Goal: Task Accomplishment & Management: Manage account settings

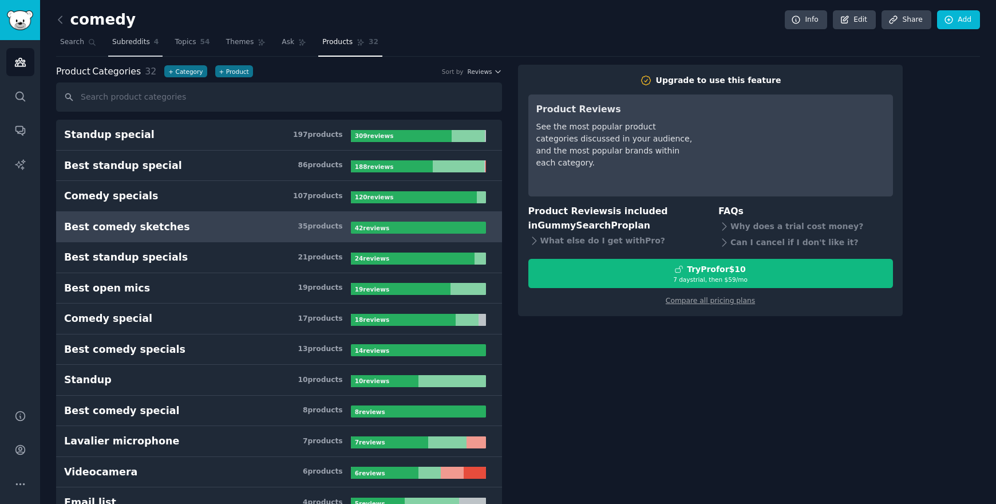
click at [132, 53] on link "Subreddits 4" at bounding box center [135, 44] width 54 height 23
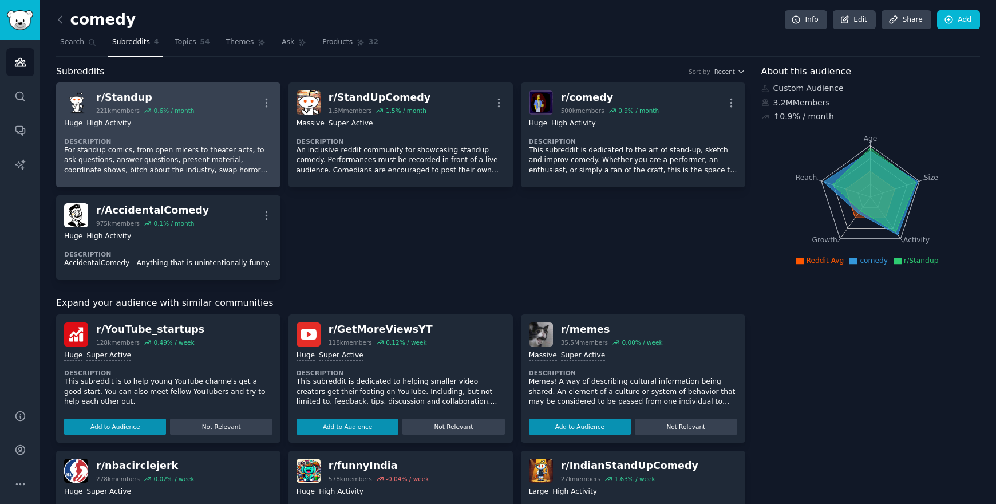
click at [189, 164] on p "For standup comics, from open micers to theater acts, to ask questions, answer …" at bounding box center [168, 160] width 208 height 30
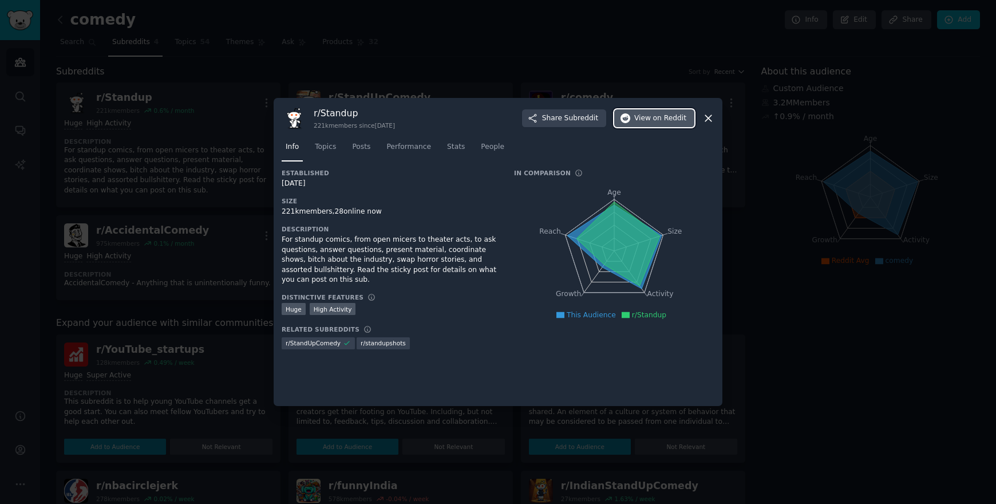
click at [662, 111] on button "View on Reddit" at bounding box center [654, 118] width 80 height 18
click at [366, 50] on div at bounding box center [498, 252] width 996 height 504
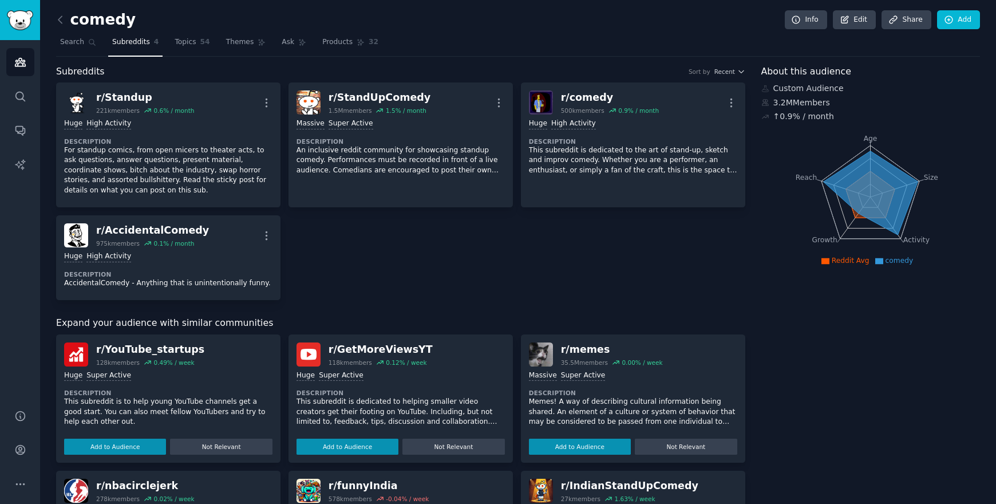
click at [66, 21] on link at bounding box center [63, 20] width 14 height 18
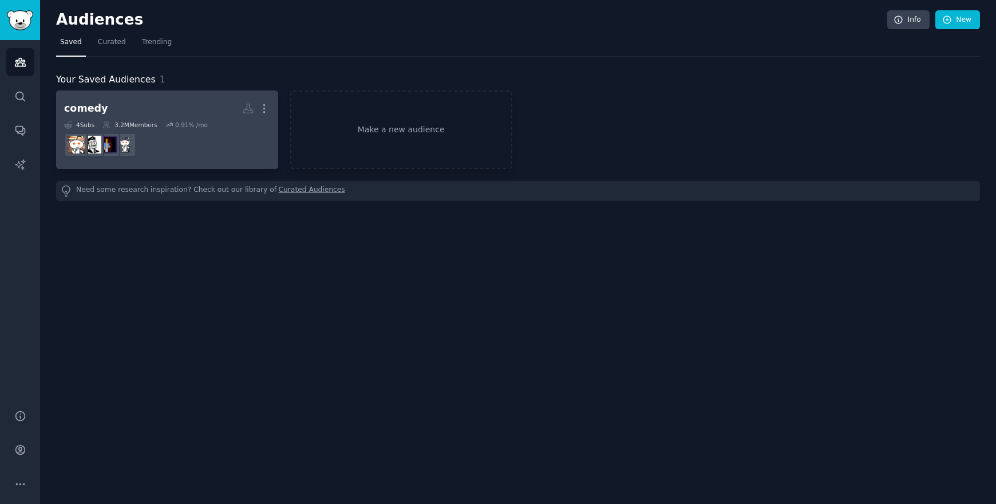
click at [226, 144] on dd "r/Standup" at bounding box center [167, 145] width 206 height 32
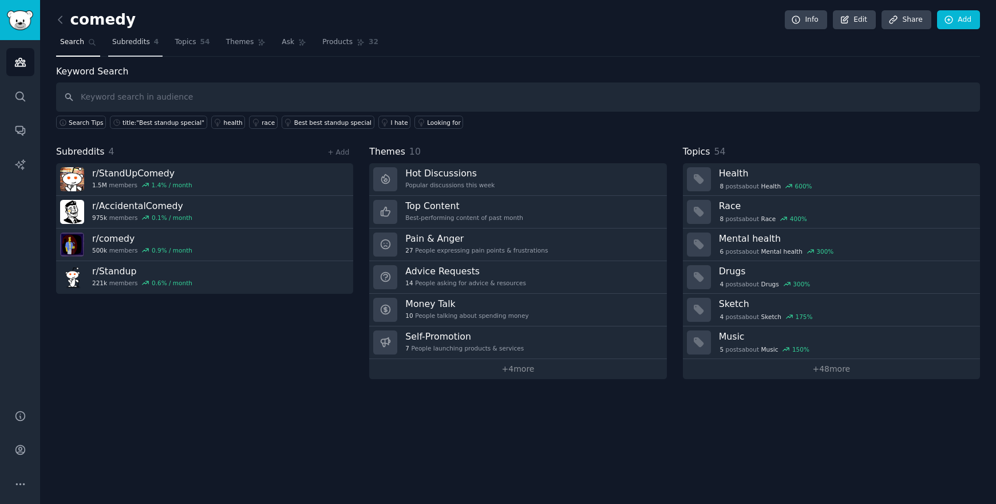
click at [147, 46] on span "Subreddits" at bounding box center [131, 42] width 38 height 10
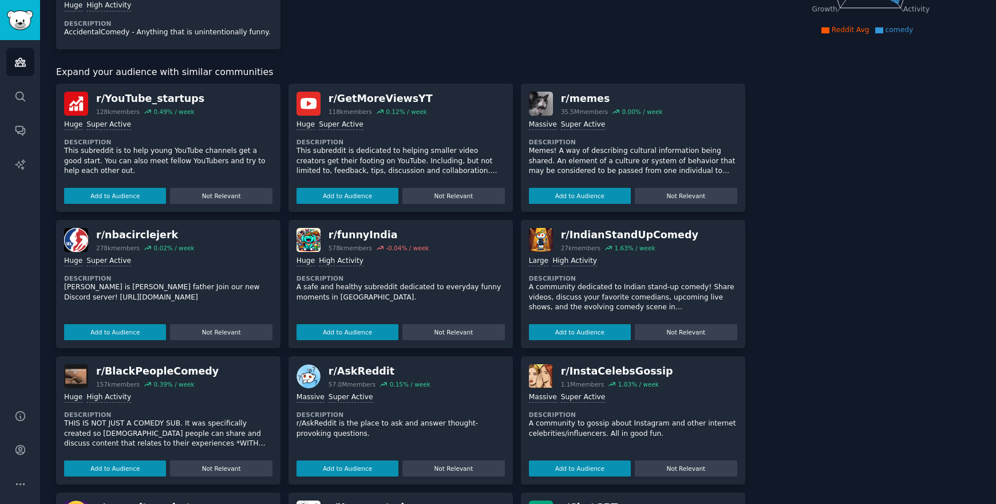
scroll to position [249, 0]
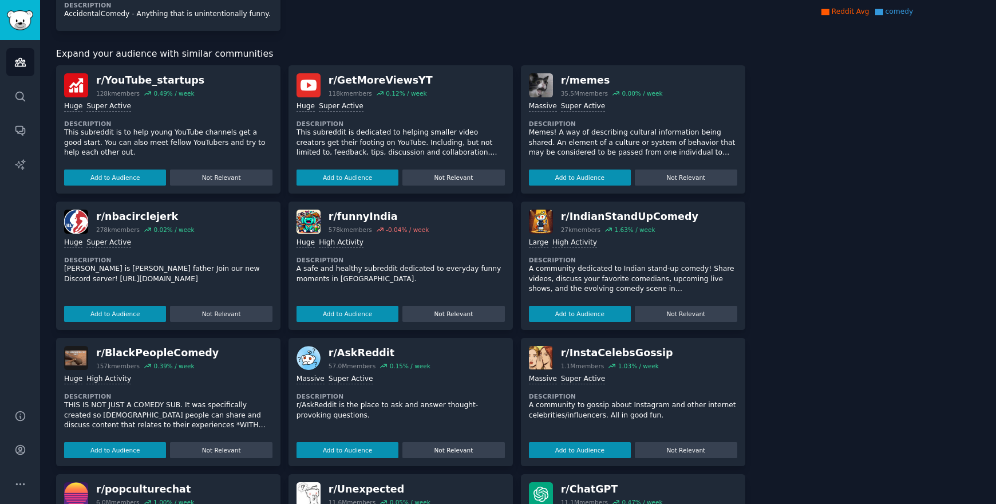
click at [697, 266] on p "A community dedicated to Indian stand-up comedy! Share videos, discuss your fav…" at bounding box center [633, 279] width 208 height 30
click at [625, 216] on div "r/ IndianStandUpComedy" at bounding box center [629, 217] width 137 height 14
click at [602, 312] on button "Add to Audience" at bounding box center [580, 320] width 102 height 16
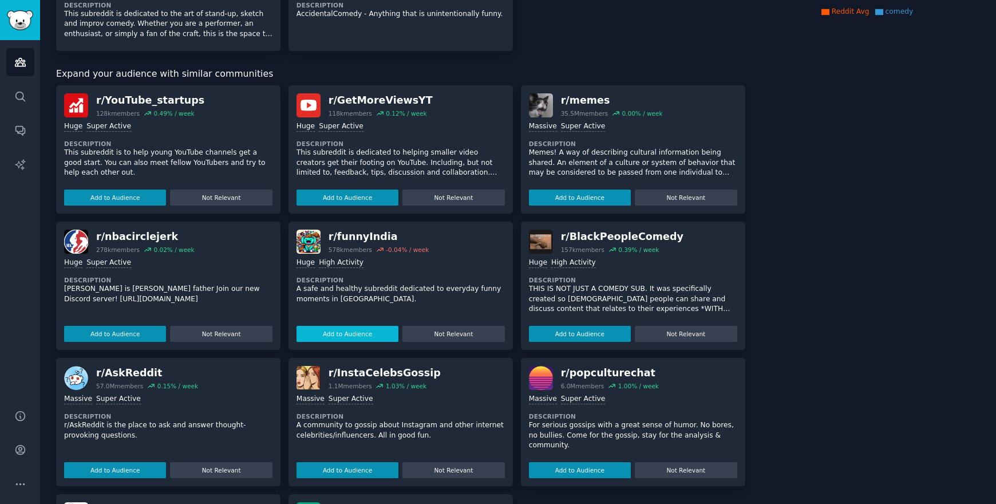
click at [347, 333] on button "Add to Audience" at bounding box center [348, 334] width 102 height 16
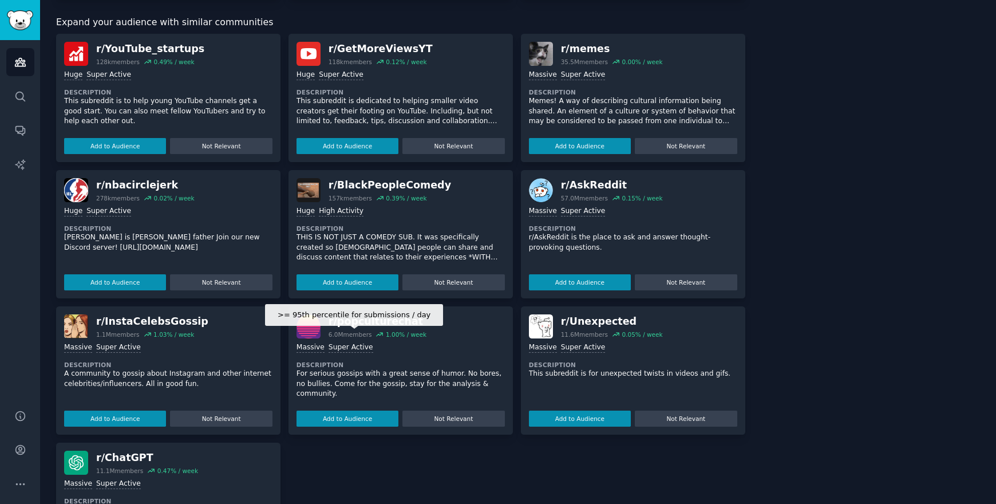
scroll to position [339, 0]
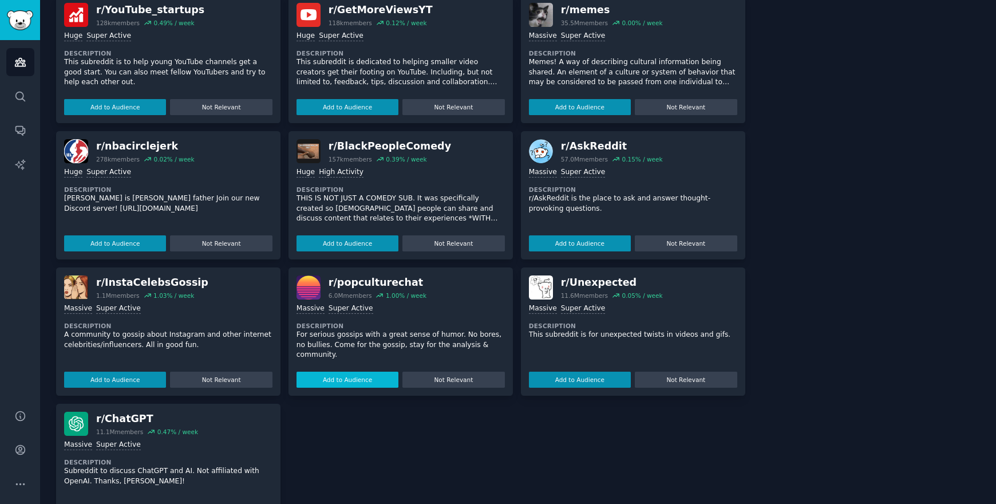
click at [337, 385] on button "Add to Audience" at bounding box center [348, 379] width 102 height 16
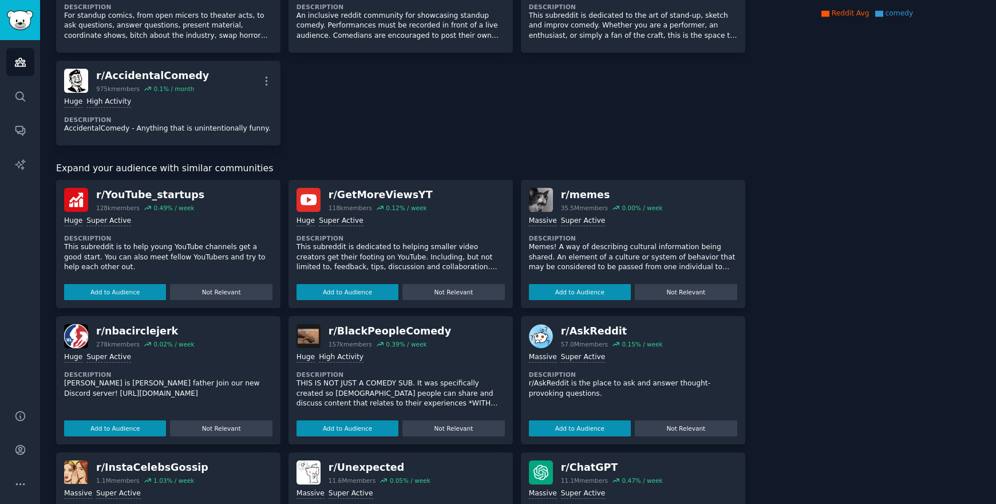
scroll to position [0, 0]
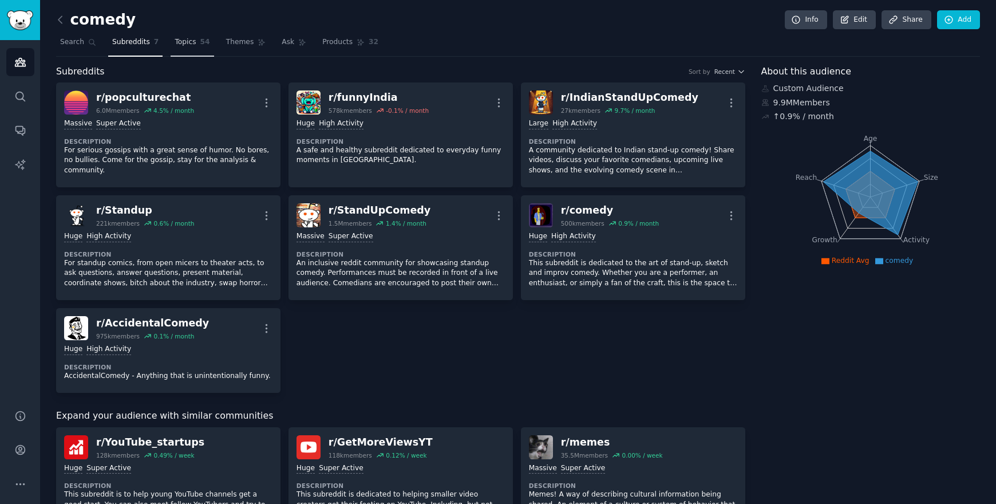
click at [180, 45] on span "Topics" at bounding box center [185, 42] width 21 height 10
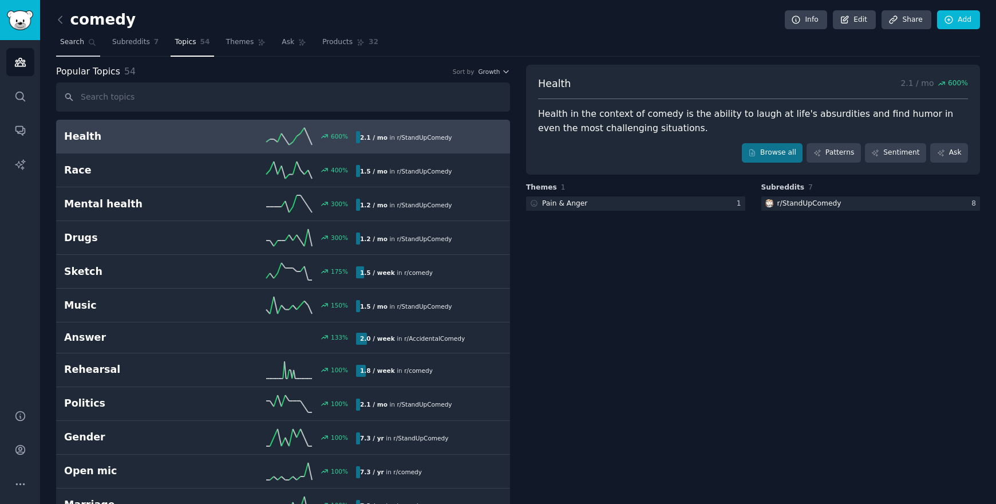
click at [68, 41] on span "Search" at bounding box center [72, 42] width 24 height 10
